Goal: Navigation & Orientation: Find specific page/section

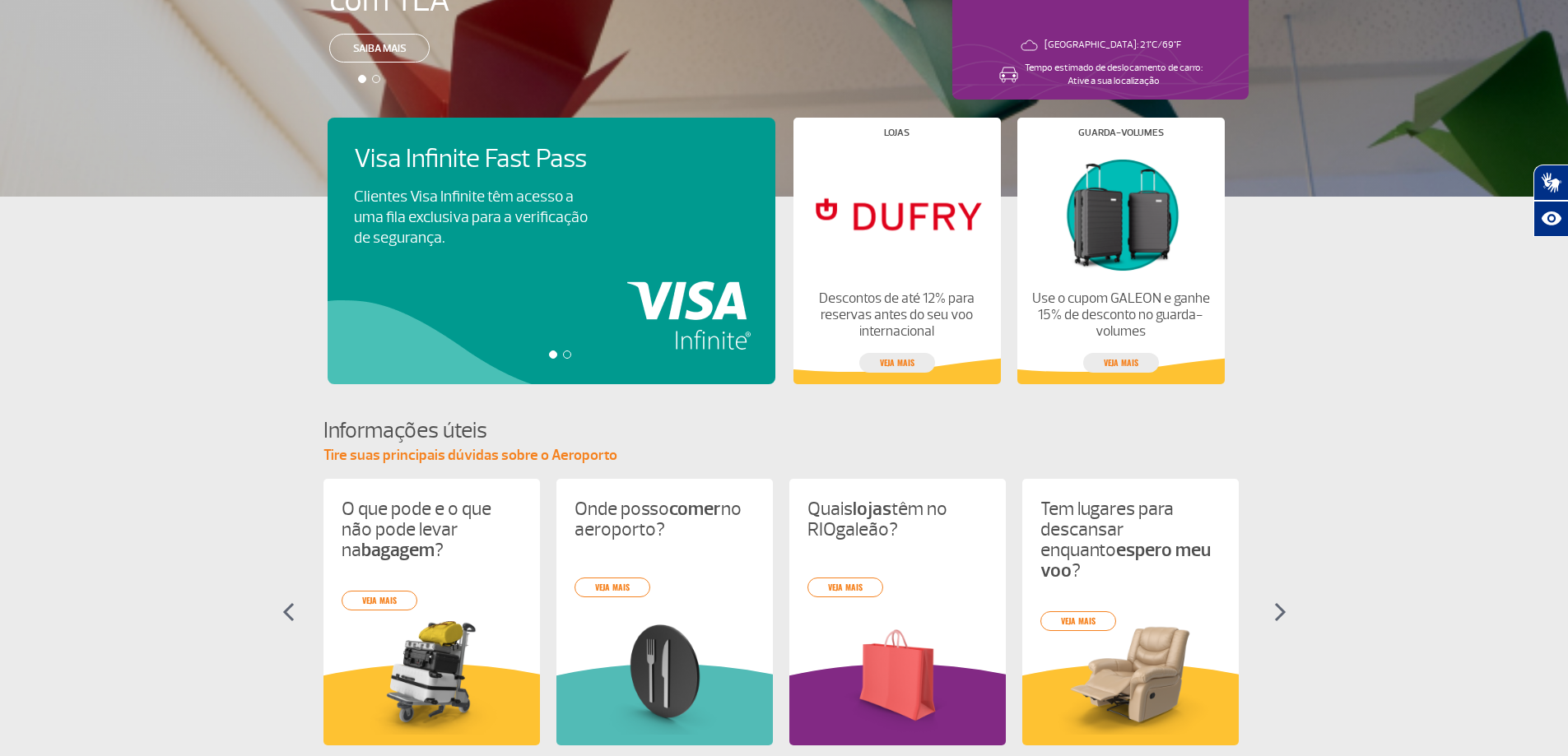
scroll to position [411, 0]
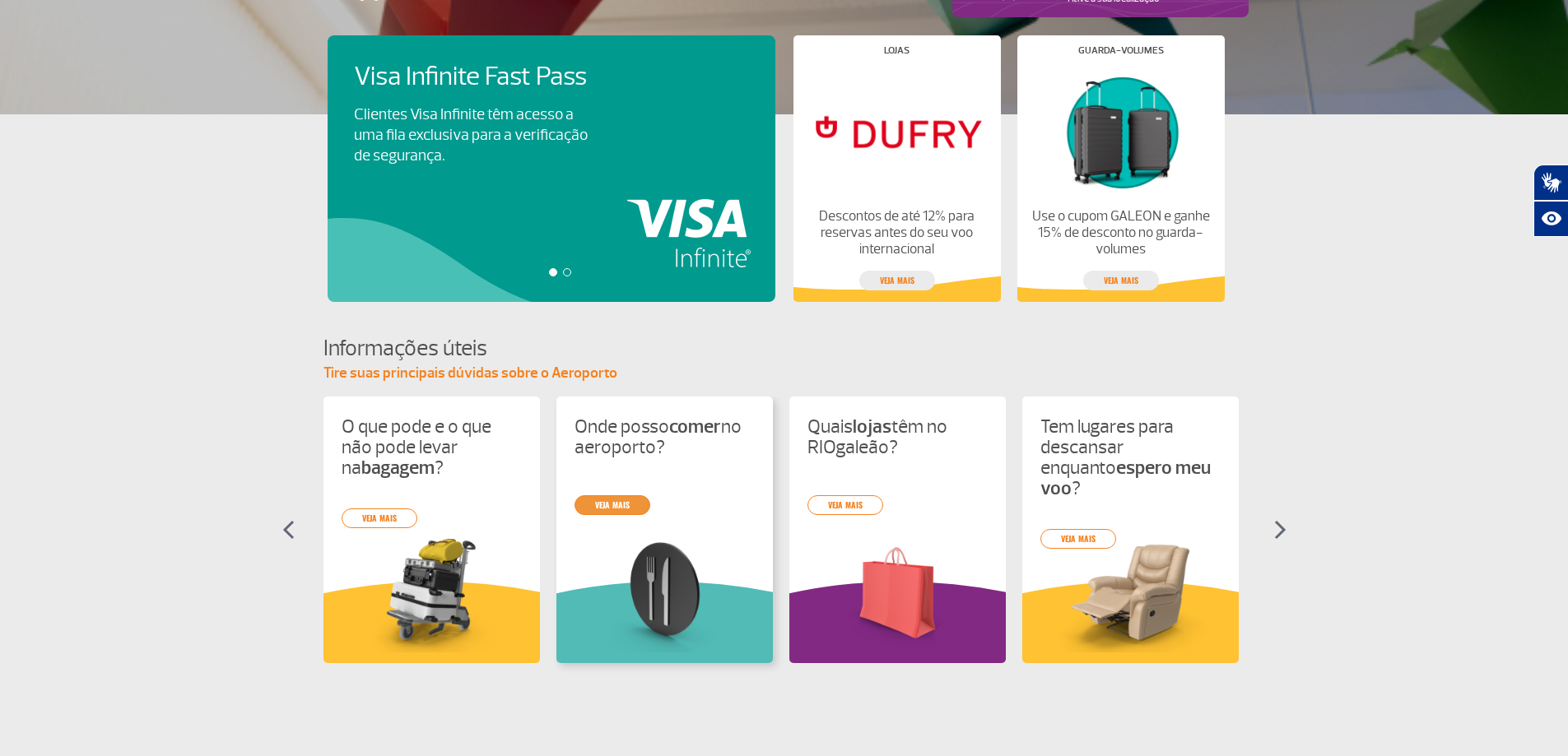
click at [617, 504] on link "veja mais" at bounding box center [611, 504] width 75 height 19
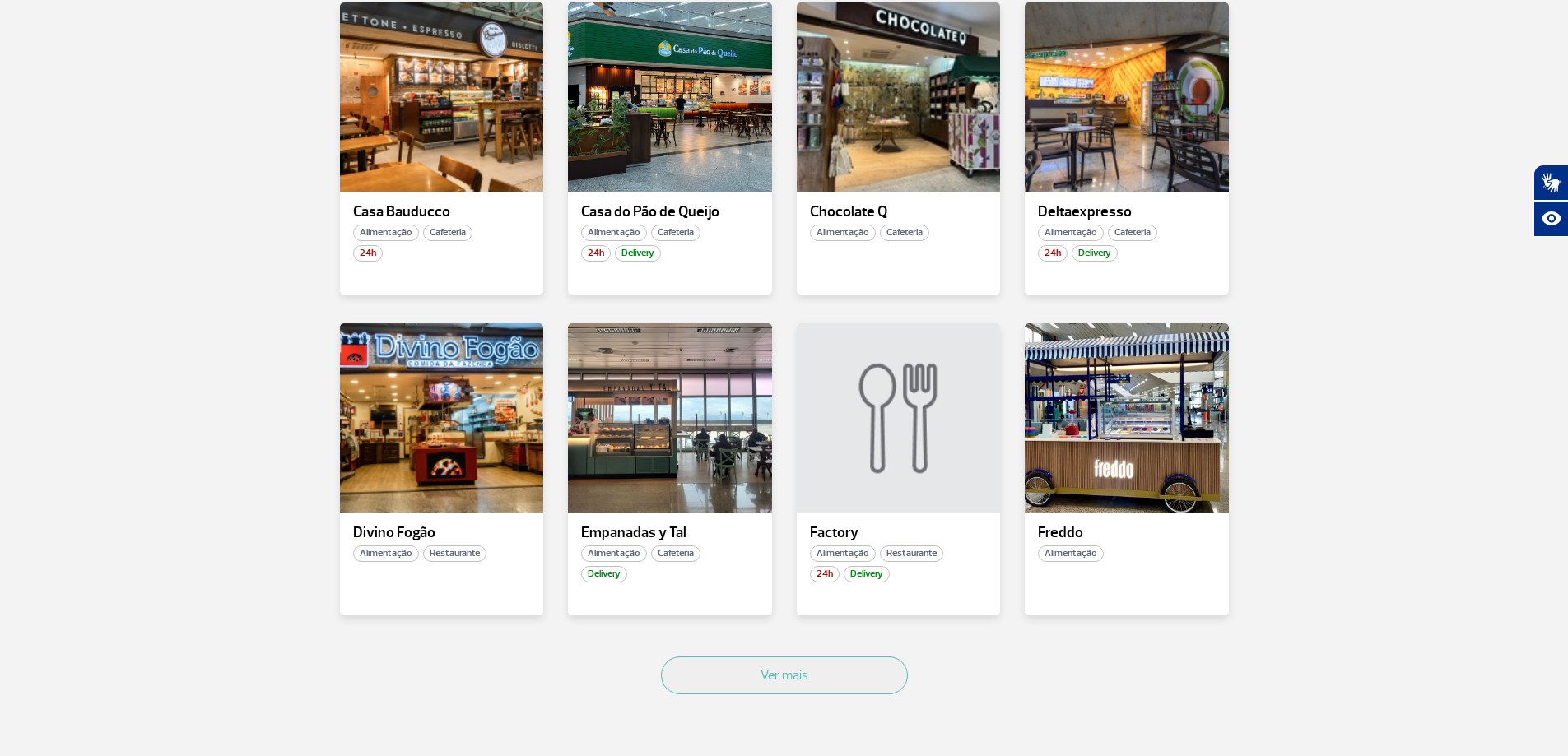
scroll to position [987, 0]
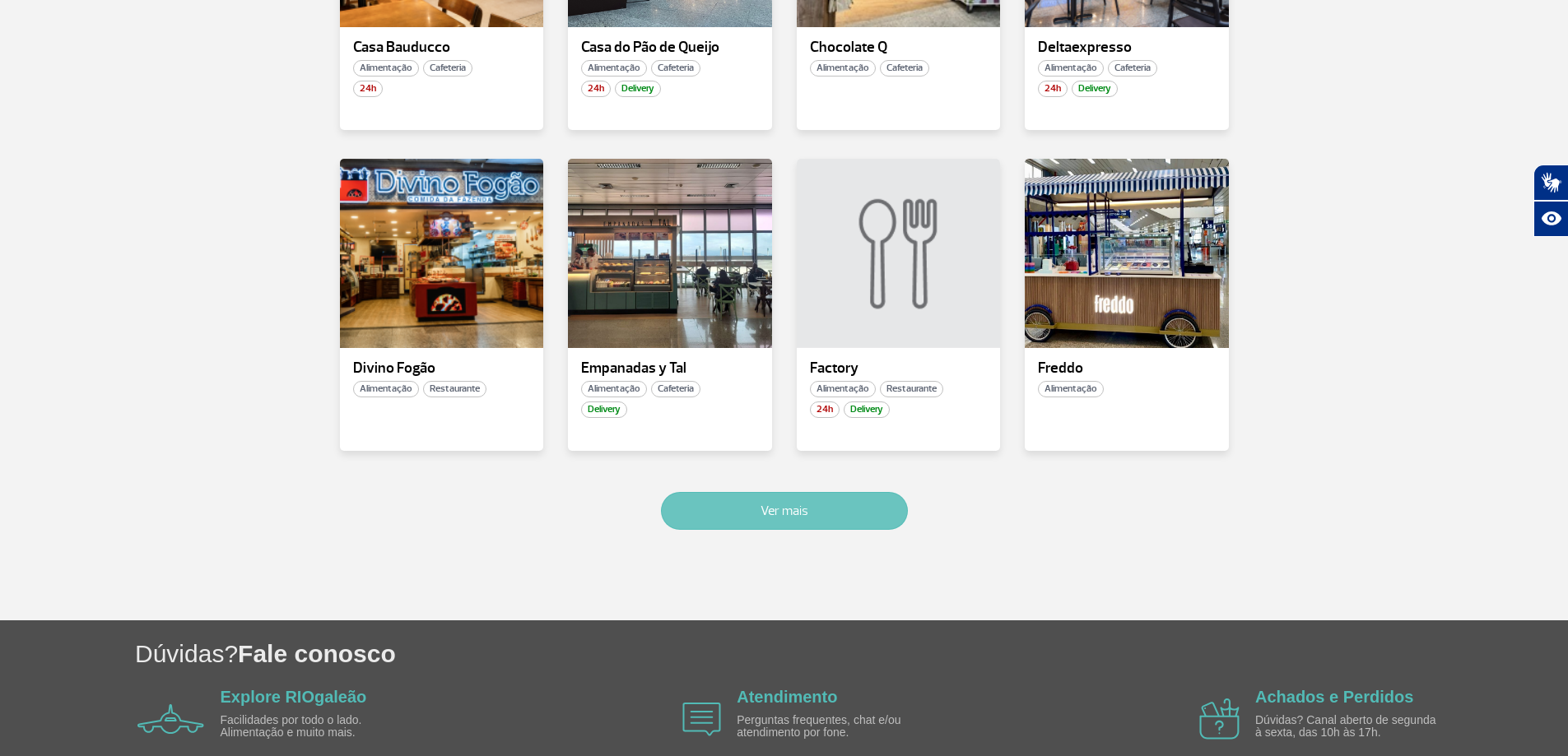
click at [812, 501] on button "Ver mais" at bounding box center [784, 510] width 247 height 38
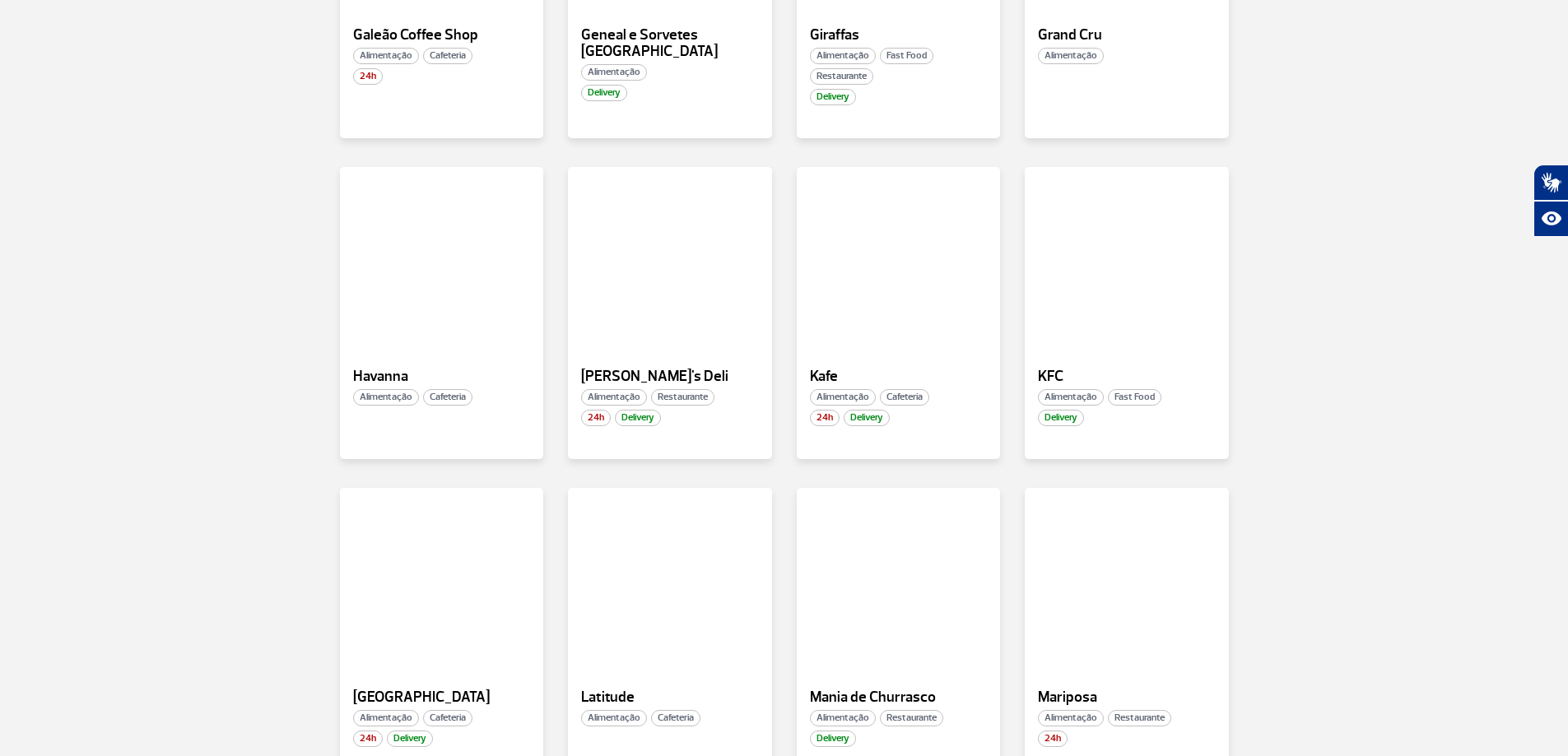
scroll to position [1887, 0]
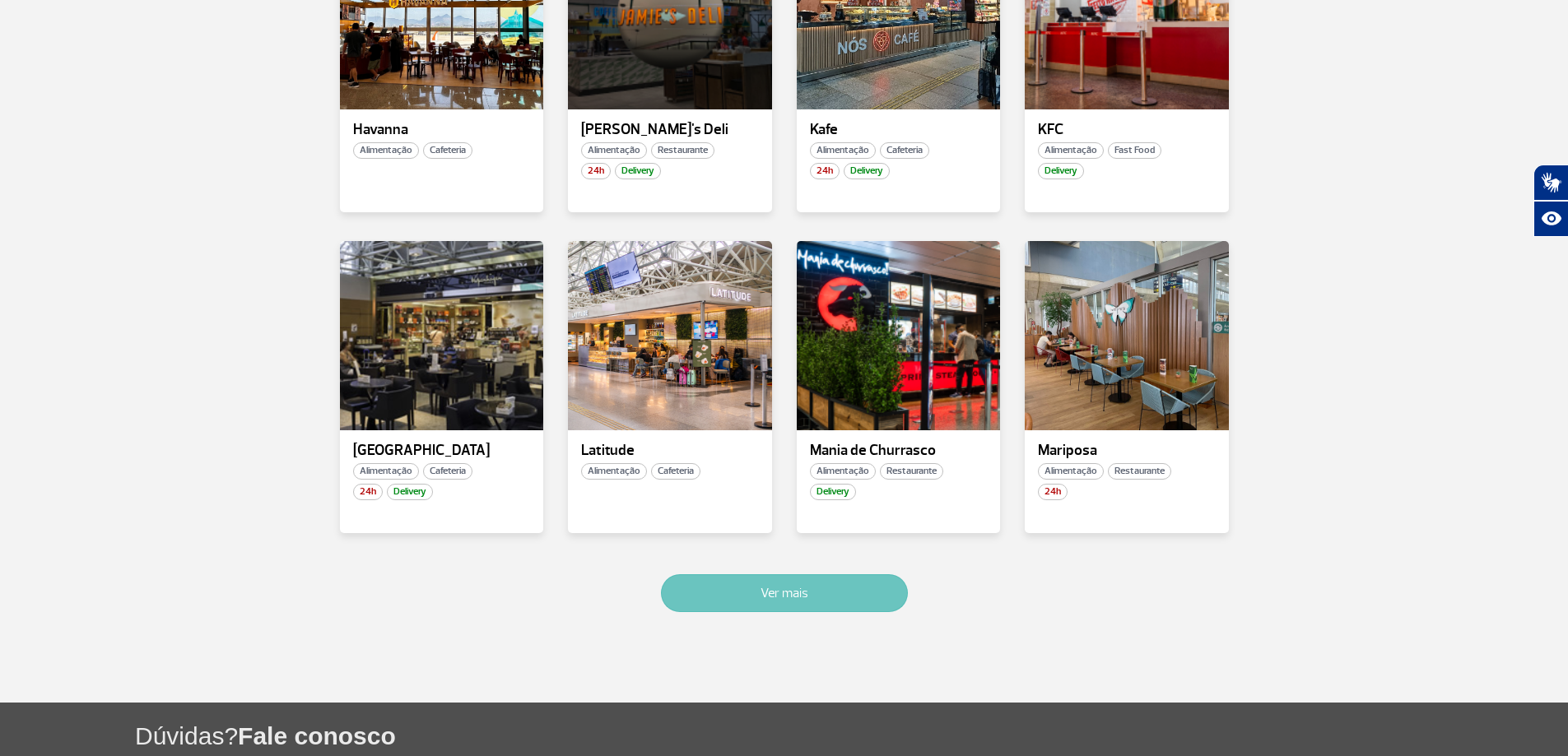
click at [771, 578] on button "Ver mais" at bounding box center [784, 592] width 247 height 38
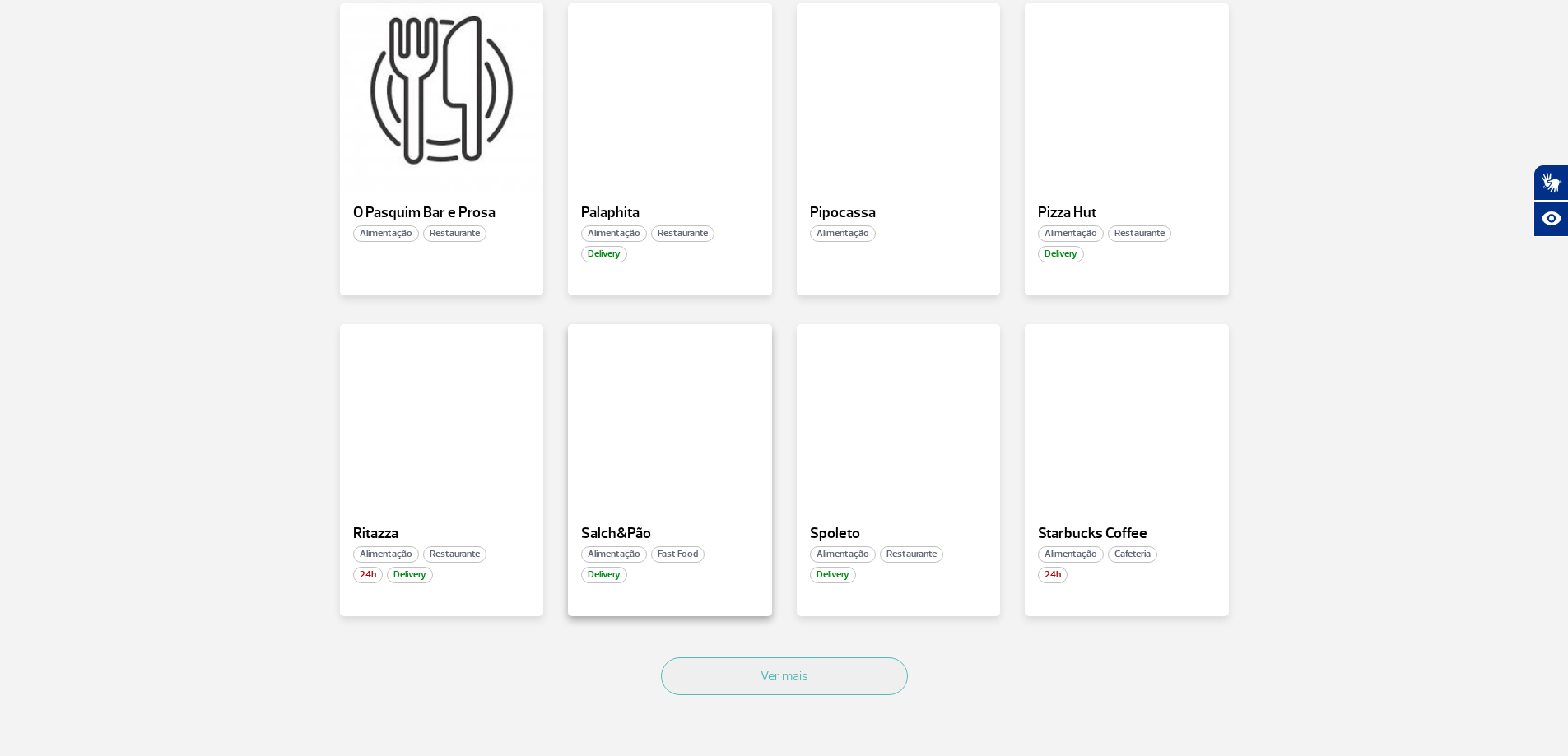
scroll to position [2603, 0]
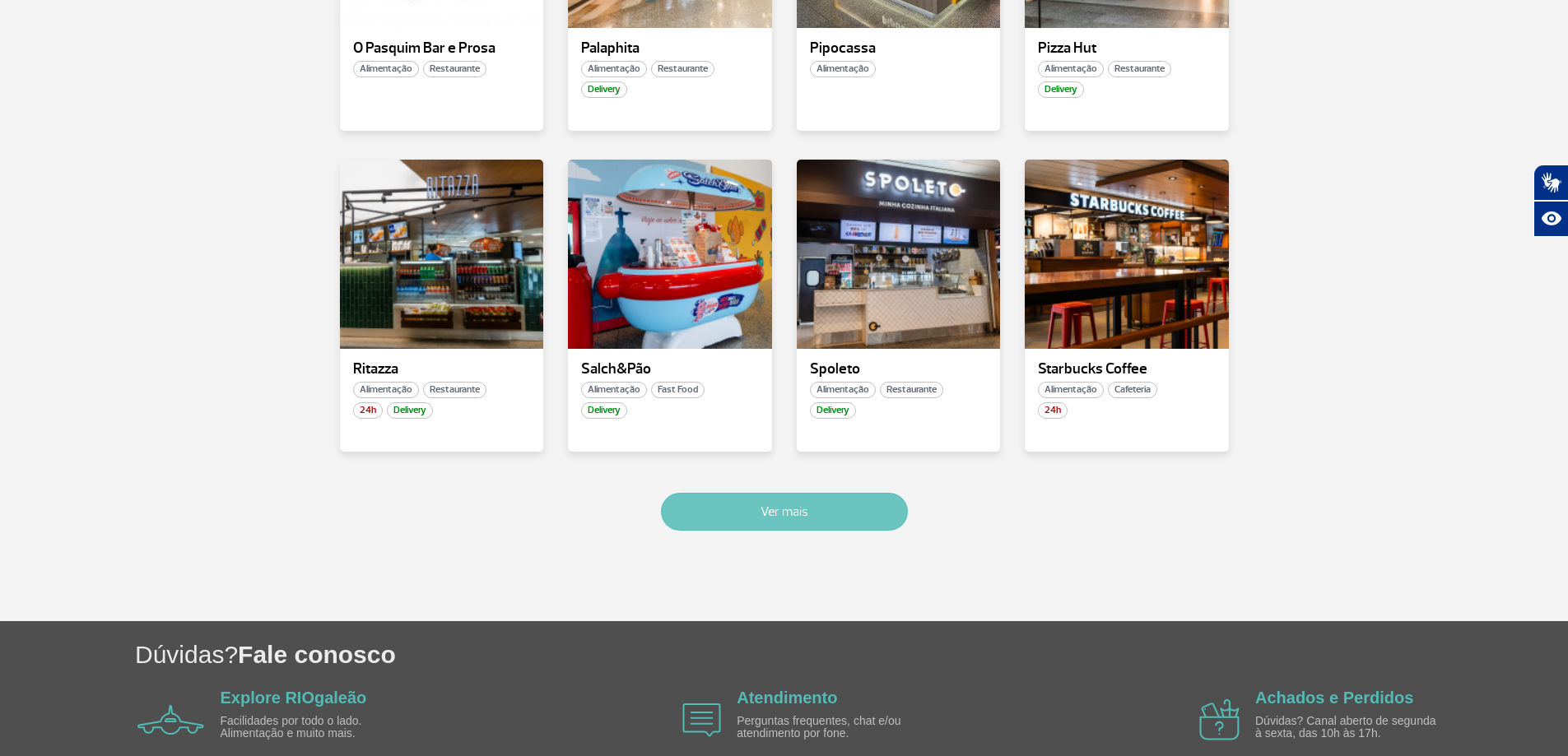
click at [778, 519] on button "Ver mais" at bounding box center [784, 511] width 247 height 38
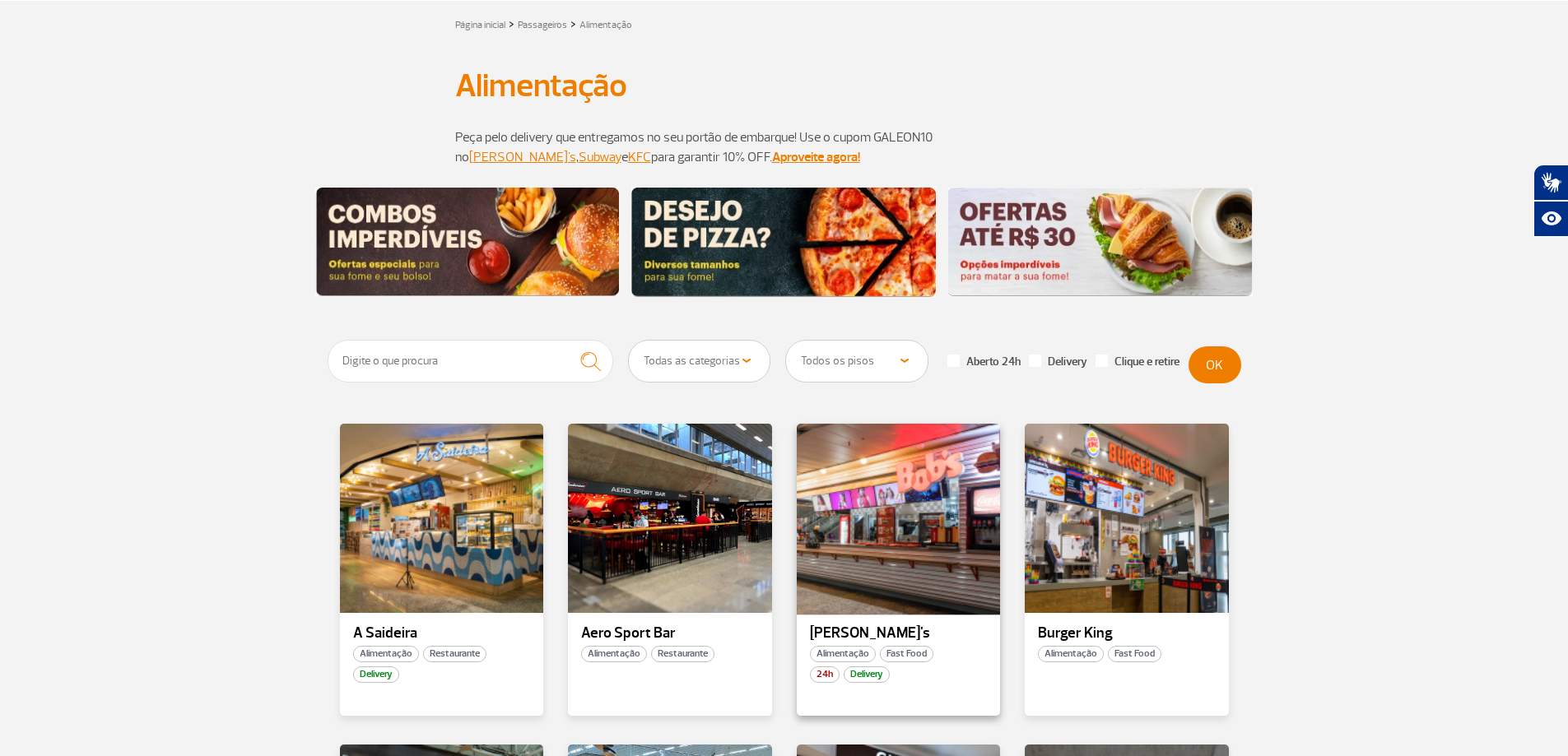
scroll to position [0, 0]
